Goal: Task Accomplishment & Management: Complete application form

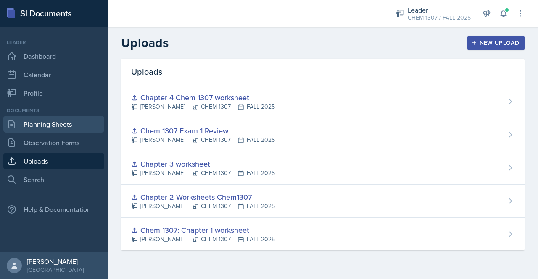
click at [66, 118] on link "Planning Sheets" at bounding box center [53, 124] width 101 height 17
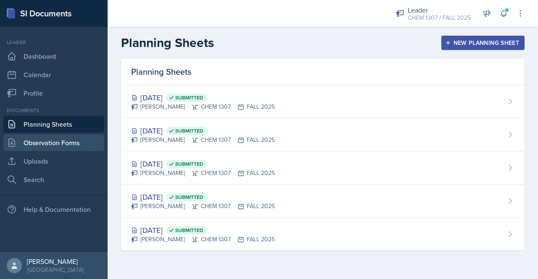
click at [48, 149] on link "Observation Forms" at bounding box center [53, 142] width 101 height 17
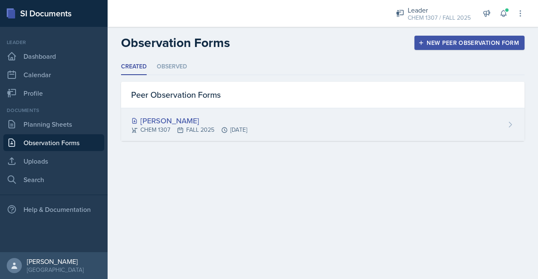
click at [190, 128] on div "CHEM 1307 FALL 2025 [DATE]" at bounding box center [189, 130] width 116 height 9
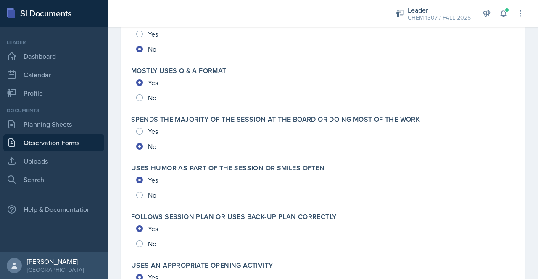
scroll to position [1908, 0]
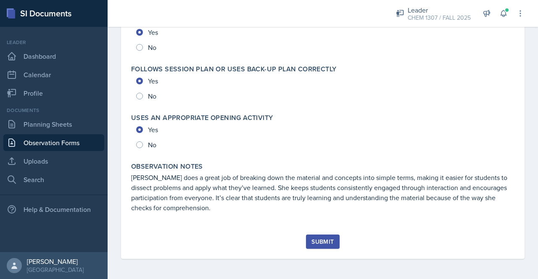
click at [321, 242] on div "Submit" at bounding box center [322, 242] width 22 height 7
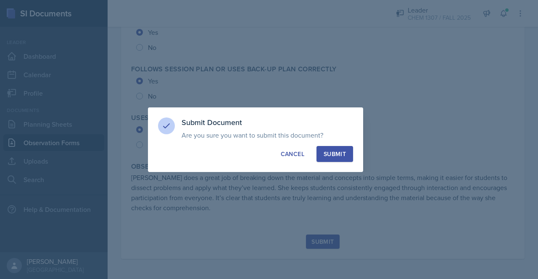
click at [330, 155] on div "Submit" at bounding box center [334, 154] width 22 height 8
radio input "true"
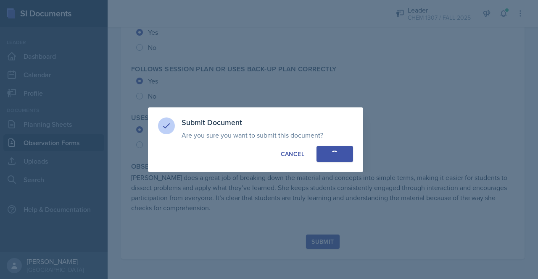
radio input "true"
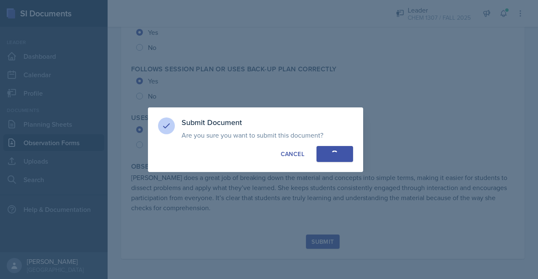
radio input "true"
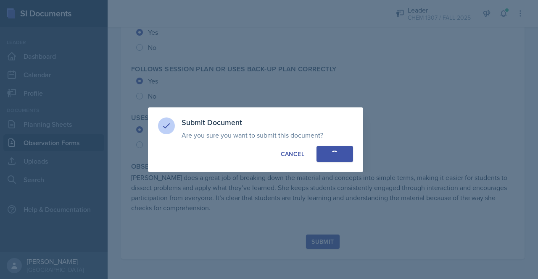
radio input "true"
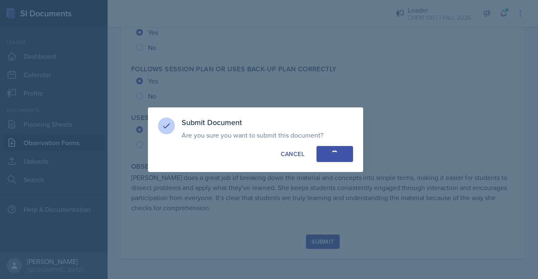
radio input "true"
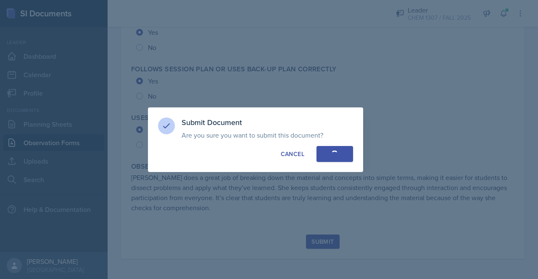
radio input "true"
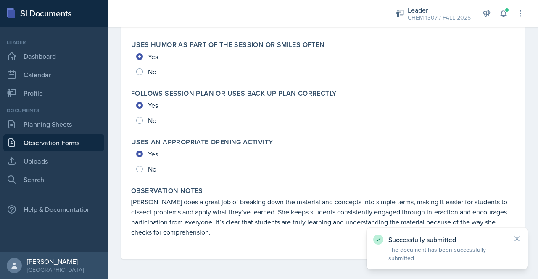
scroll to position [1883, 0]
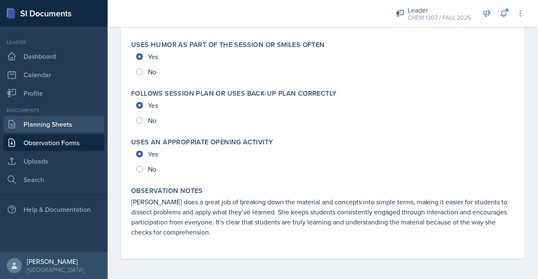
click at [52, 122] on link "Planning Sheets" at bounding box center [53, 124] width 101 height 17
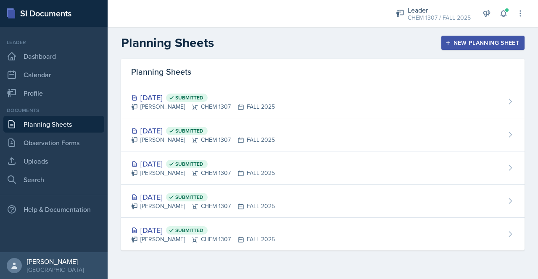
click at [483, 50] on div "Planning Sheets New Planning Sheet" at bounding box center [323, 42] width 430 height 15
click at [479, 44] on div "New Planning Sheet" at bounding box center [482, 42] width 72 height 7
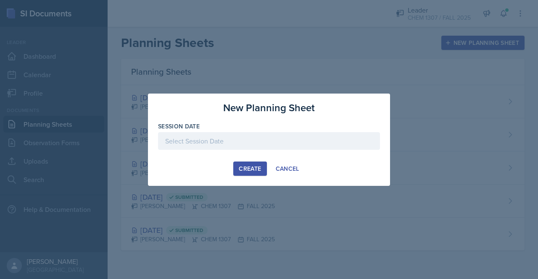
click at [221, 143] on div at bounding box center [269, 141] width 222 height 18
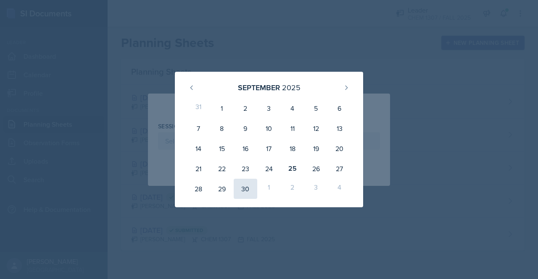
click at [248, 186] on div "30" at bounding box center [246, 189] width 24 height 20
type input "[DATE]"
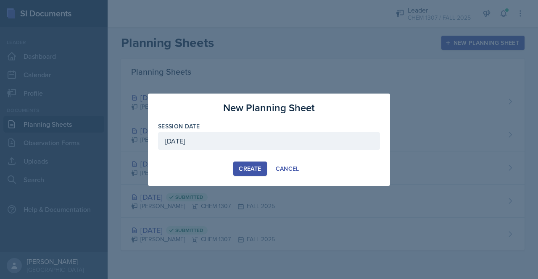
click at [247, 168] on div "Create" at bounding box center [250, 168] width 22 height 7
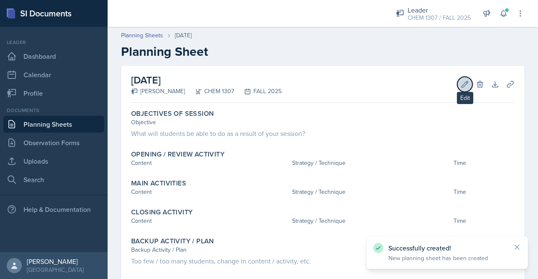
click at [460, 80] on icon at bounding box center [464, 84] width 8 height 8
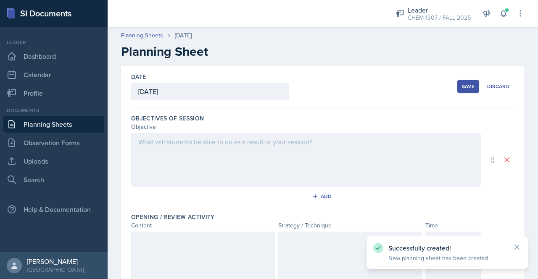
click at [202, 145] on div at bounding box center [305, 160] width 349 height 54
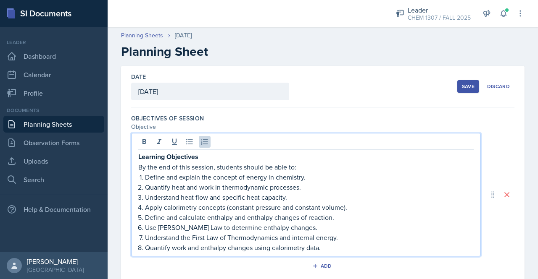
click at [221, 156] on p "Learning Objectives" at bounding box center [305, 157] width 335 height 10
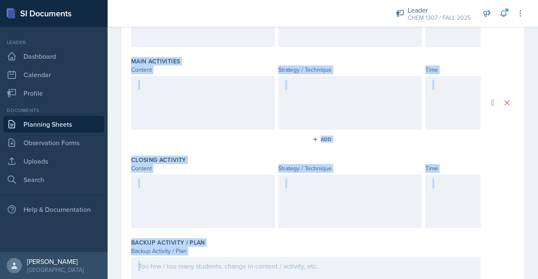
scroll to position [382, 0]
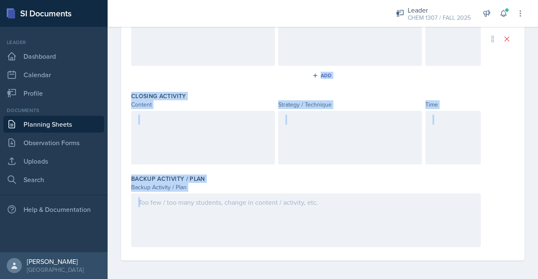
drag, startPoint x: 134, startPoint y: 93, endPoint x: 412, endPoint y: 224, distance: 308.1
copy div "Add Opening / Review Activity Content Strategy / Technique Time Main Activities…"
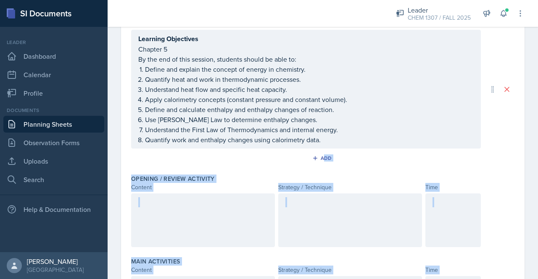
click at [179, 214] on div at bounding box center [203, 221] width 144 height 54
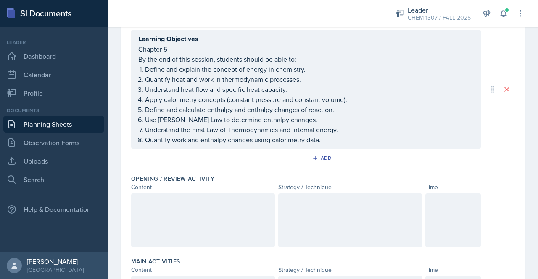
scroll to position [118, 0]
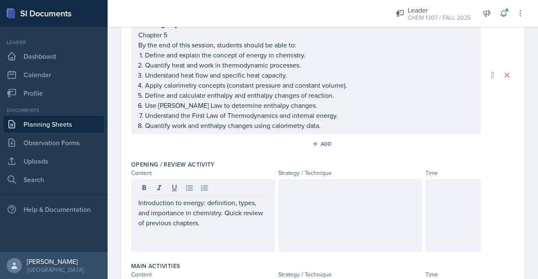
click at [144, 232] on p at bounding box center [202, 233] width 129 height 10
click at [320, 223] on div at bounding box center [350, 215] width 144 height 73
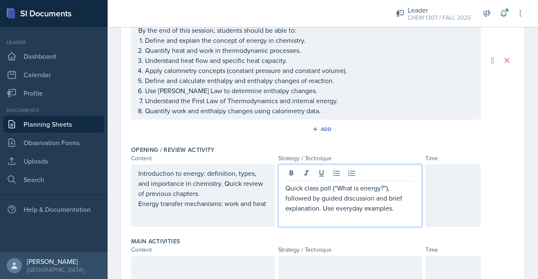
click at [430, 184] on div at bounding box center [452, 196] width 55 height 63
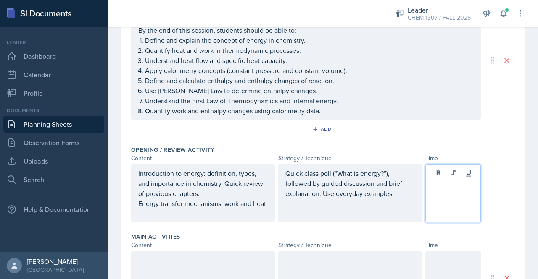
scroll to position [147, 0]
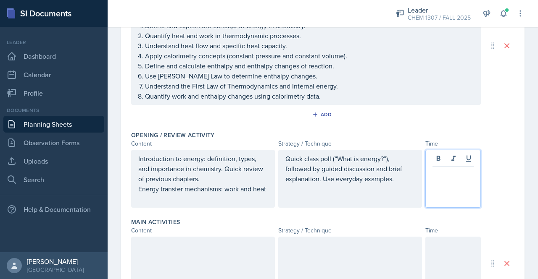
click at [430, 184] on div at bounding box center [452, 179] width 55 height 58
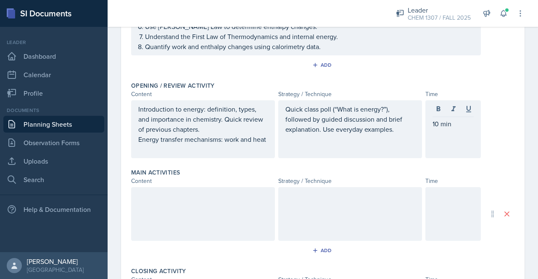
click at [155, 210] on div at bounding box center [203, 214] width 144 height 54
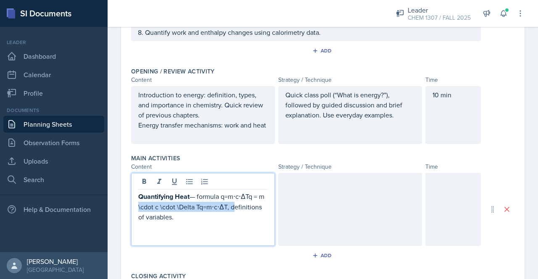
drag, startPoint x: 238, startPoint y: 215, endPoint x: 143, endPoint y: 211, distance: 95.4
click at [143, 211] on p "Quantifying Heat — formula q=m⋅c⋅ΔTq = m \cdot c \cdot \Delta Tq=m⋅c⋅ΔT, defini…" at bounding box center [202, 207] width 129 height 31
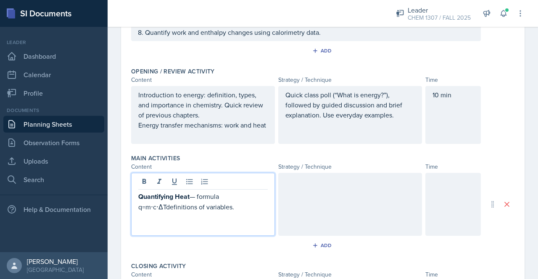
click at [141, 212] on p "Quantifying Heat — formula q=m⋅c⋅ΔTdefinitions of variables." at bounding box center [202, 202] width 129 height 21
click at [218, 205] on p "Quantifying Heat — formula q =m⋅c⋅ΔTdefinitions of variables." at bounding box center [202, 202] width 129 height 21
click at [223, 206] on p "Quantifying Heat — formula q =m⋅c⋅ΔTdefinitions of variables." at bounding box center [202, 202] width 129 height 21
click at [153, 212] on p "q =m⋅c⋅ΔTdefinitions of variables." at bounding box center [202, 207] width 129 height 10
click at [161, 212] on p "q =mcΔTdefinitions of variables." at bounding box center [202, 207] width 129 height 10
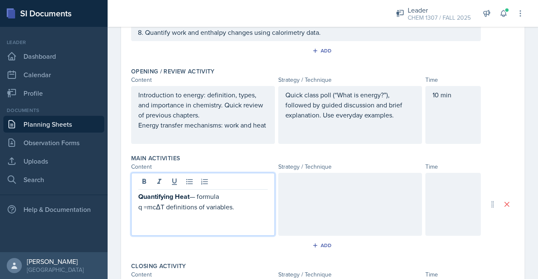
click at [244, 212] on p "q =mcΔT definitions of variables." at bounding box center [202, 207] width 129 height 10
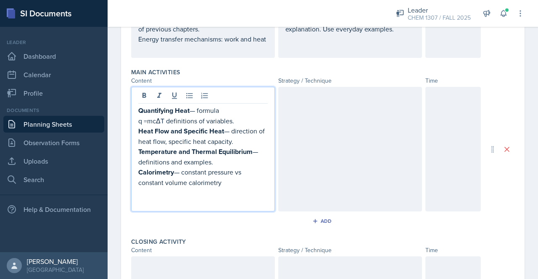
scroll to position [298, 0]
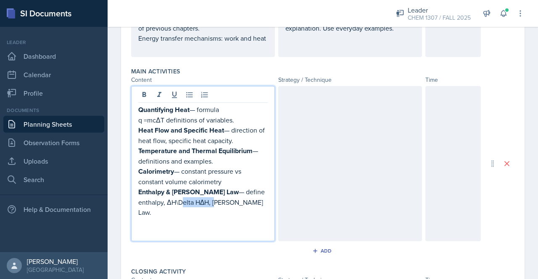
drag, startPoint x: 183, startPoint y: 212, endPoint x: 149, endPoint y: 210, distance: 34.1
click at [149, 210] on p "Enthalpy & [PERSON_NAME] Law — define enthalpy, ΔH\Delta HΔH, [PERSON_NAME] Law." at bounding box center [202, 202] width 129 height 31
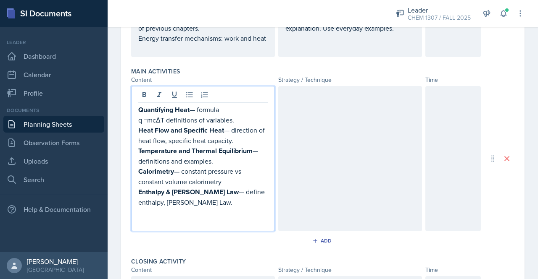
click at [189, 217] on p at bounding box center [202, 212] width 129 height 10
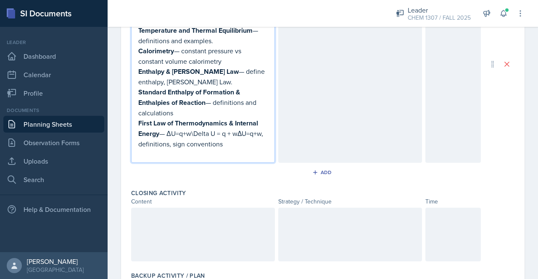
scroll to position [420, 0]
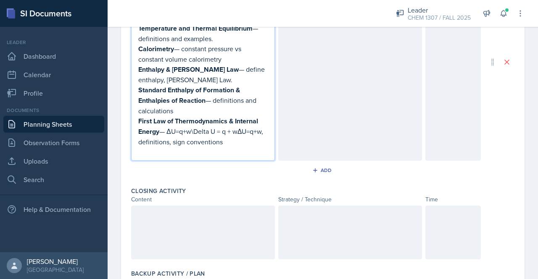
click at [168, 147] on p "First Law of Thermodynamics & Internal Energy — ΔU=q+w\Delta U = q + wΔU=q+w, d…" at bounding box center [202, 131] width 129 height 31
click at [186, 147] on p "First Law of Thermodynamics & Internal Energy — ΔU=q+w, definitions, sign conve…" at bounding box center [202, 131] width 129 height 31
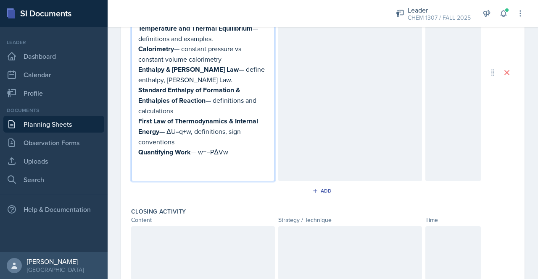
click at [344, 28] on div at bounding box center [350, 72] width 144 height 218
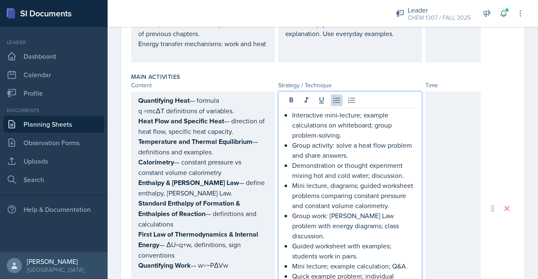
scroll to position [335, 0]
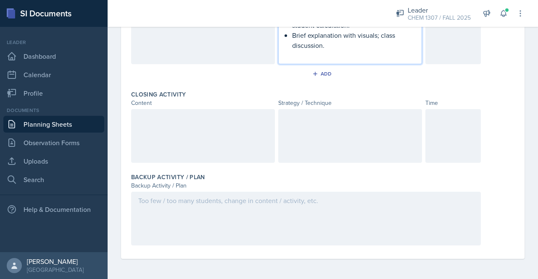
click at [200, 129] on div at bounding box center [203, 136] width 144 height 54
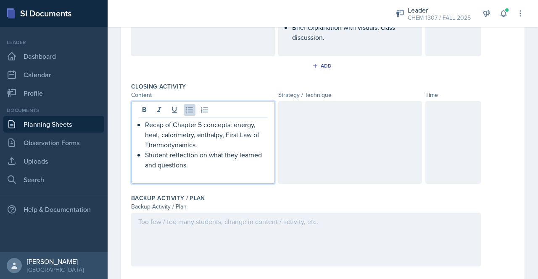
scroll to position [561, 0]
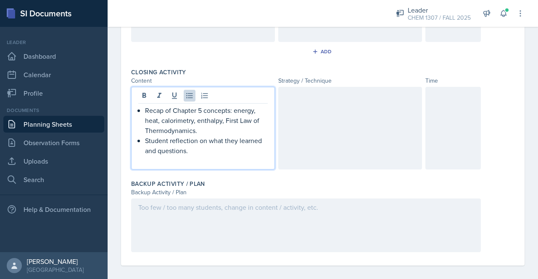
click at [304, 138] on div at bounding box center [350, 128] width 144 height 83
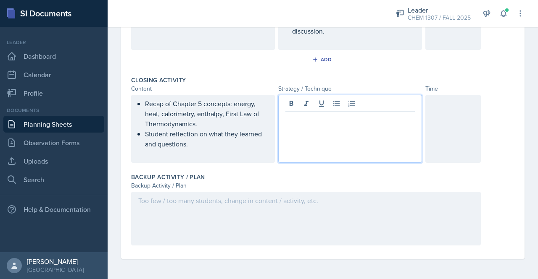
scroll to position [561, 0]
click at [441, 122] on div at bounding box center [452, 129] width 55 height 68
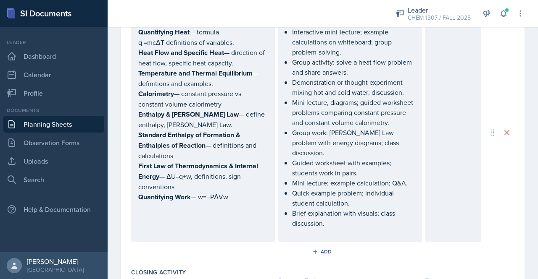
click at [447, 147] on div at bounding box center [452, 132] width 55 height 219
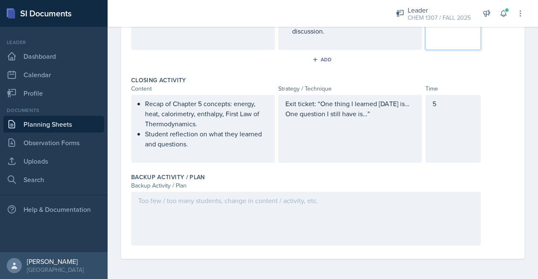
click at [173, 210] on div at bounding box center [305, 219] width 349 height 54
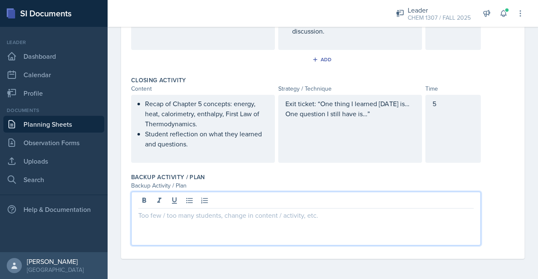
paste div
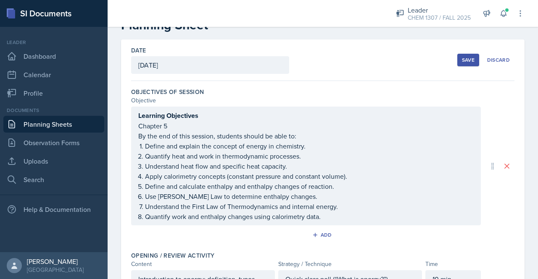
scroll to position [0, 0]
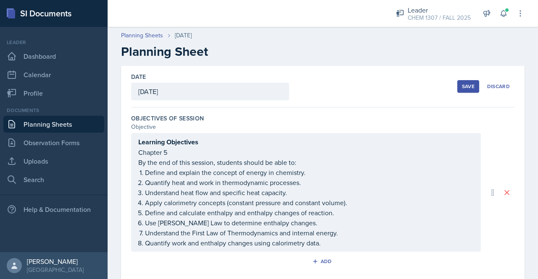
click at [464, 84] on div "Save" at bounding box center [468, 86] width 13 height 7
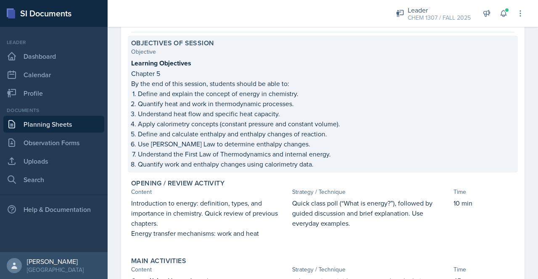
scroll to position [67, 0]
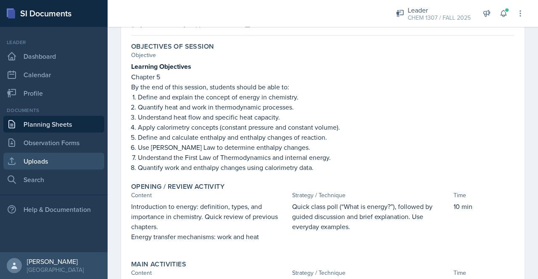
click at [35, 158] on link "Uploads" at bounding box center [53, 161] width 101 height 17
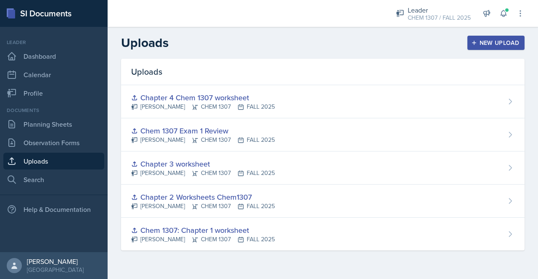
click at [476, 49] on button "New Upload" at bounding box center [496, 43] width 58 height 14
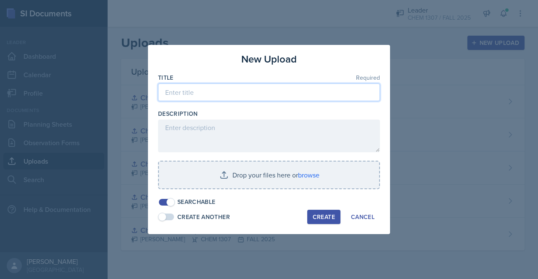
click at [279, 90] on input at bounding box center [269, 93] width 222 height 18
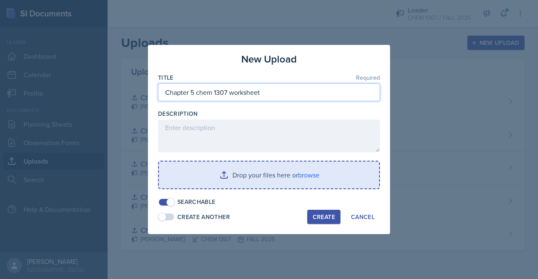
type input "Chapter 5 chem 1307 worksheet"
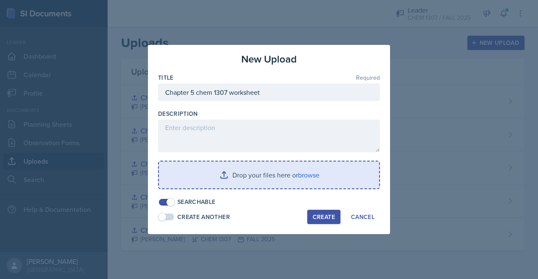
click at [299, 181] on input "file" at bounding box center [269, 175] width 220 height 27
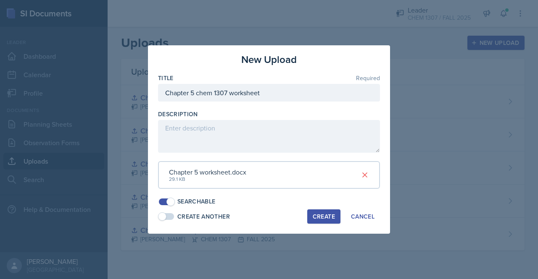
click at [319, 220] on div "Create" at bounding box center [323, 216] width 22 height 7
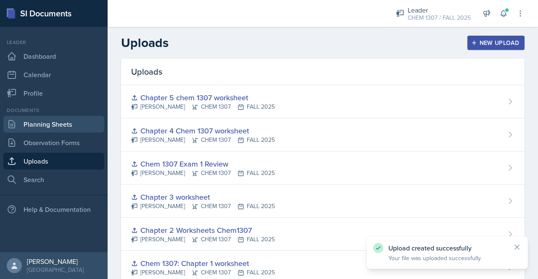
click at [78, 123] on link "Planning Sheets" at bounding box center [53, 124] width 101 height 17
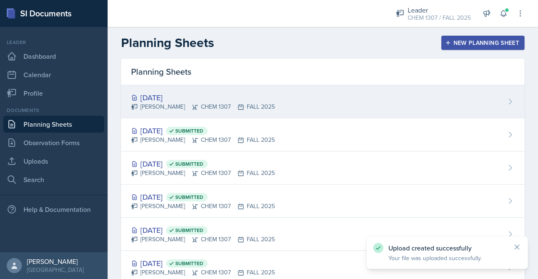
click at [191, 105] on div "[PERSON_NAME] CHEM 1307 FALL 2025" at bounding box center [203, 106] width 144 height 9
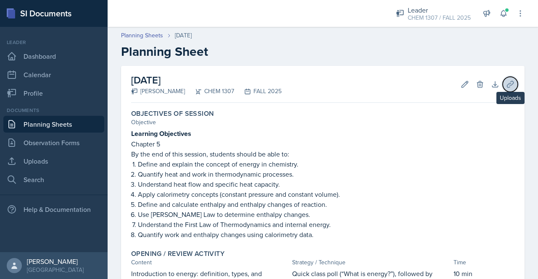
click at [502, 89] on button "Uploads" at bounding box center [509, 84] width 15 height 15
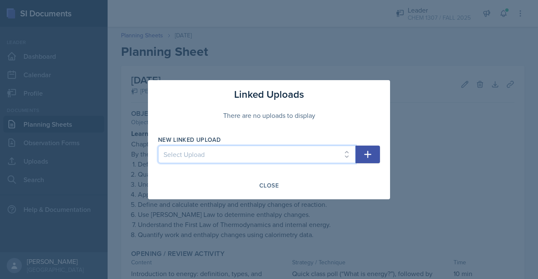
click at [291, 156] on select "Select Upload Chem 1307: Chapter 1 worksheet Chapter 2 Worksheets Chem1307 Chap…" at bounding box center [256, 155] width 197 height 18
select select "46060526-0586-4178-8a00-6bc2b5175ff6"
click at [158, 146] on select "Select Upload Chem 1307: Chapter 1 worksheet Chapter 2 Worksheets Chem1307 Chap…" at bounding box center [256, 155] width 197 height 18
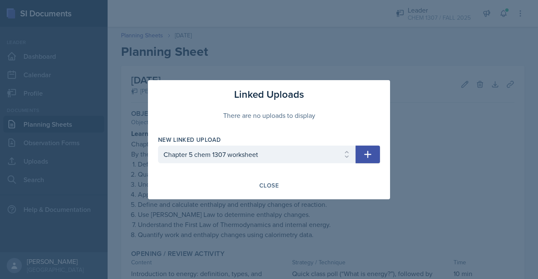
click at [376, 161] on button "button" at bounding box center [367, 155] width 24 height 18
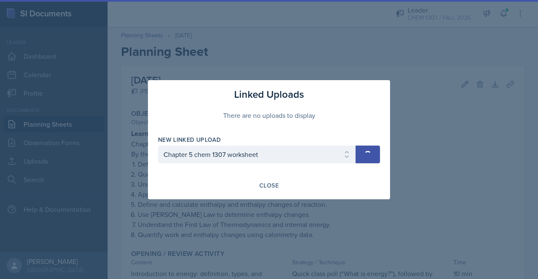
select select
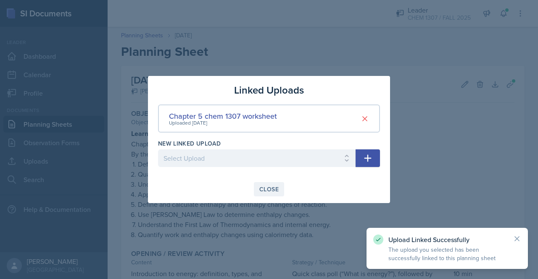
click at [269, 189] on div "Close" at bounding box center [268, 189] width 19 height 7
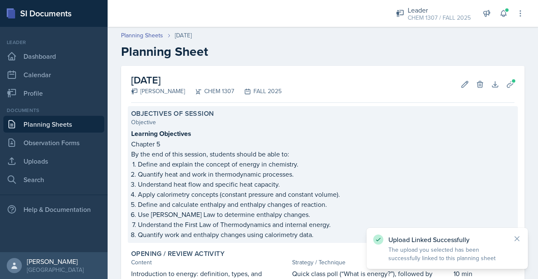
click at [269, 189] on p "Understand heat flow and specific heat capacity." at bounding box center [326, 184] width 376 height 10
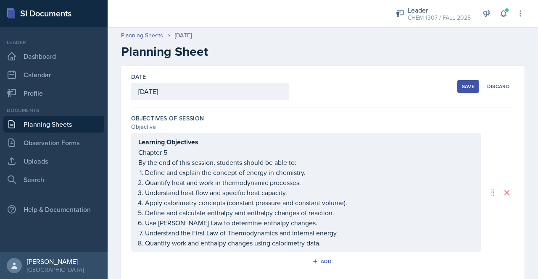
click at [461, 91] on button "Save" at bounding box center [468, 86] width 22 height 13
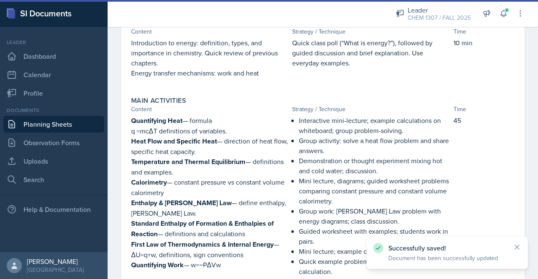
scroll to position [459, 0]
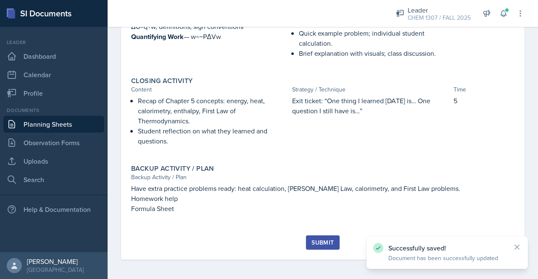
click at [316, 241] on div "Submit" at bounding box center [322, 242] width 22 height 7
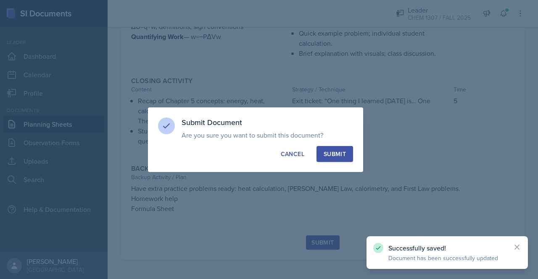
click at [341, 159] on button "Submit" at bounding box center [334, 154] width 37 height 16
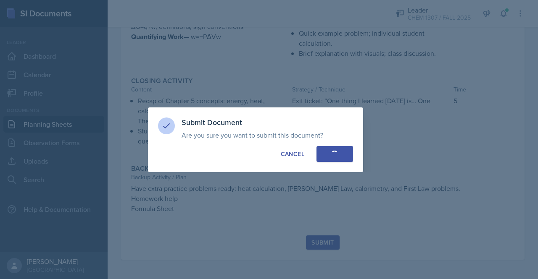
scroll to position [436, 0]
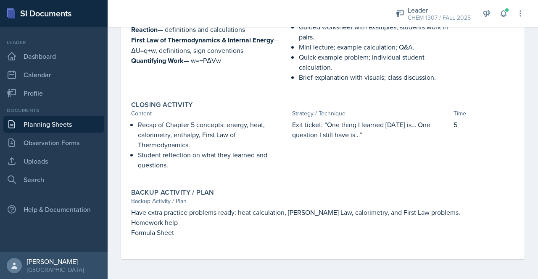
click at [341, 159] on div "Exit ticket: “One thing I learned [DATE] is… One question I still have is…”" at bounding box center [370, 149] width 157 height 59
